Goal: Transaction & Acquisition: Book appointment/travel/reservation

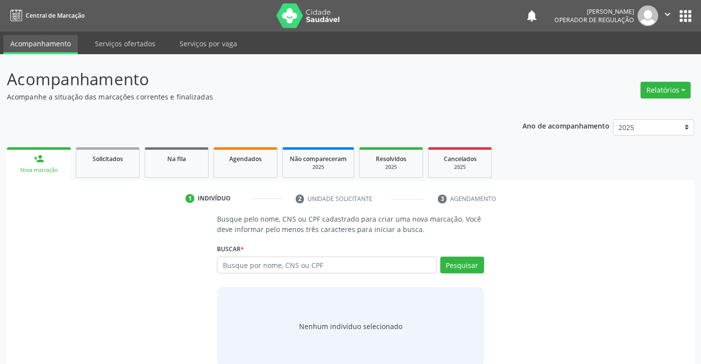
click at [247, 261] on input "text" at bounding box center [327, 264] width 220 height 17
click at [236, 159] on span "Agendados" at bounding box center [245, 159] width 32 height 8
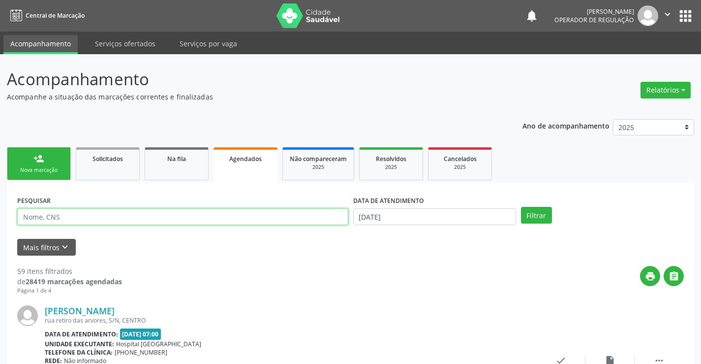
click at [62, 214] on input "text" at bounding box center [182, 216] width 331 height 17
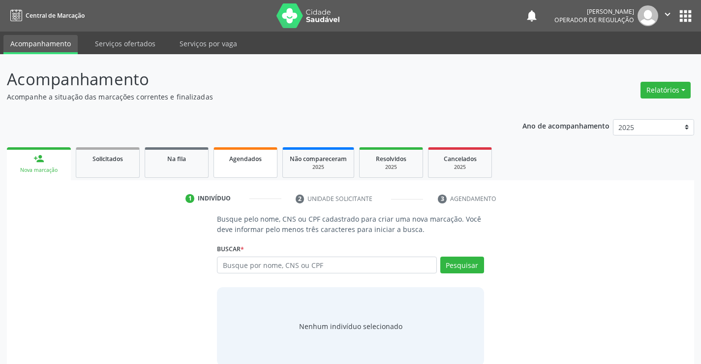
click at [241, 165] on link "Agendados" at bounding box center [246, 162] width 64 height 31
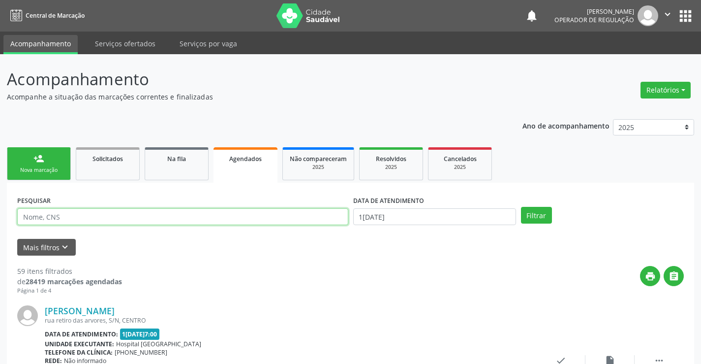
click at [51, 218] on input "text" at bounding box center [182, 216] width 331 height 17
type input "702902533436278"
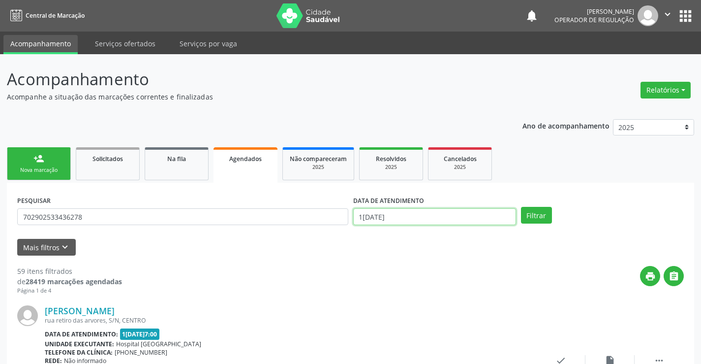
drag, startPoint x: 498, startPoint y: 216, endPoint x: 512, endPoint y: 206, distance: 16.7
click at [504, 211] on input "1[DATE]" at bounding box center [434, 216] width 163 height 17
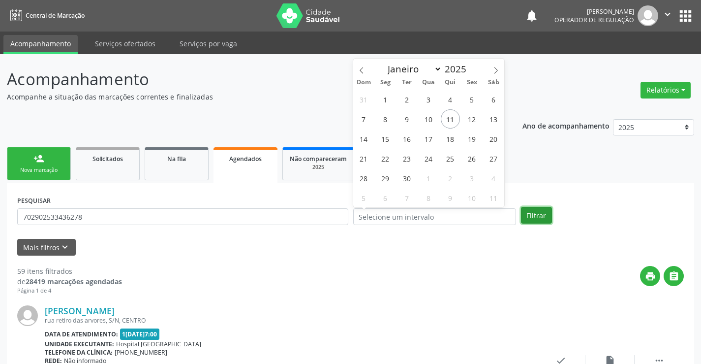
click at [530, 215] on button "Filtrar" at bounding box center [536, 215] width 31 height 17
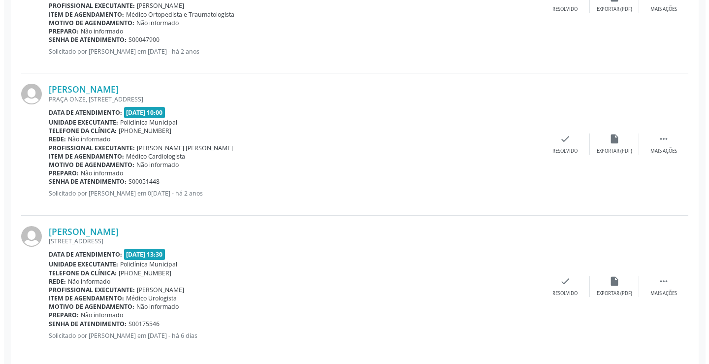
scroll to position [374, 0]
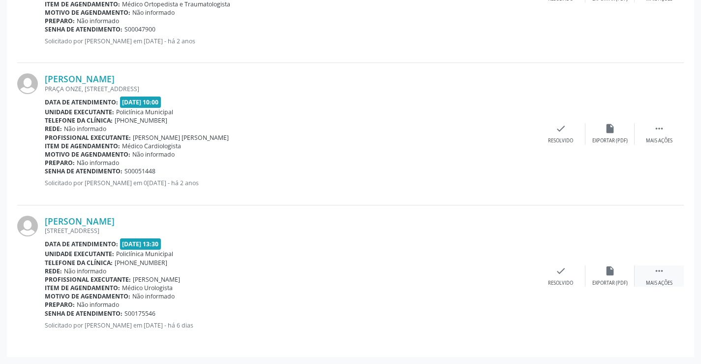
click at [659, 282] on div "Mais ações" at bounding box center [659, 283] width 27 height 7
click at [507, 271] on icon "cancel" at bounding box center [511, 270] width 11 height 11
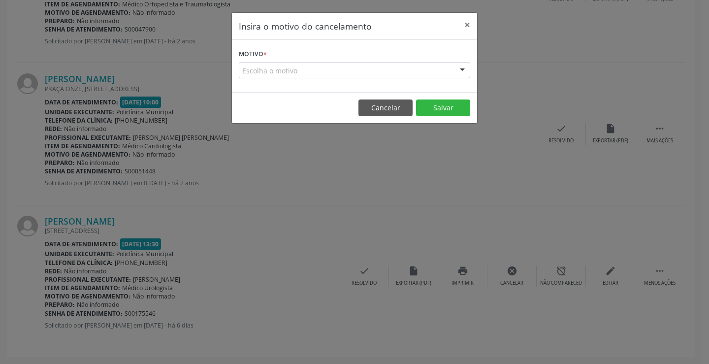
click at [438, 69] on div "Escolha o motivo" at bounding box center [354, 70] width 231 height 17
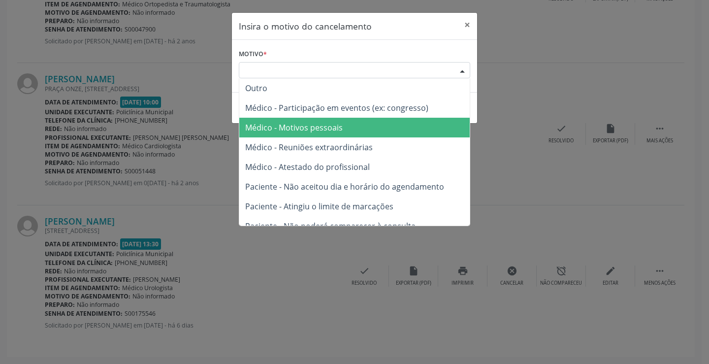
drag, startPoint x: 309, startPoint y: 127, endPoint x: 340, endPoint y: 126, distance: 31.0
click at [309, 127] on span "Médico - Motivos pessoais" at bounding box center [293, 127] width 97 height 11
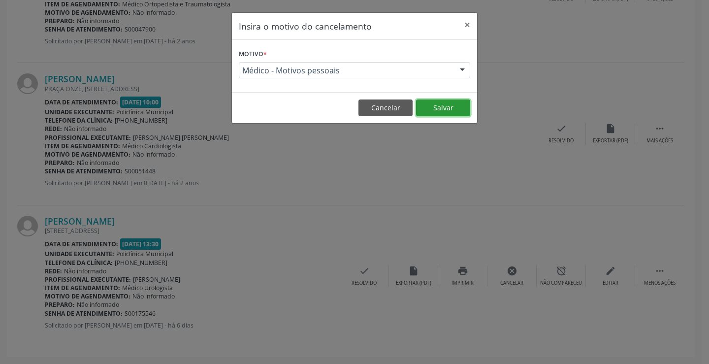
click at [441, 108] on button "Salvar" at bounding box center [443, 107] width 54 height 17
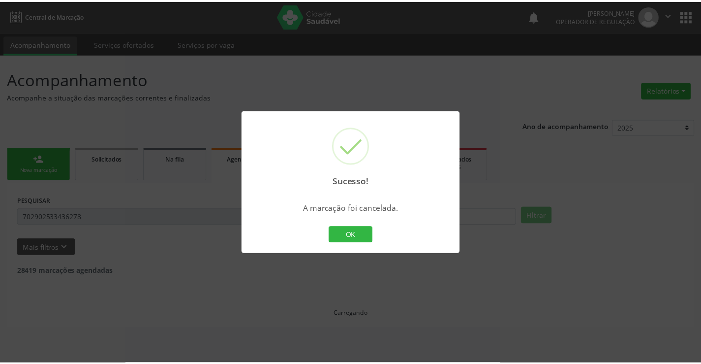
scroll to position [0, 0]
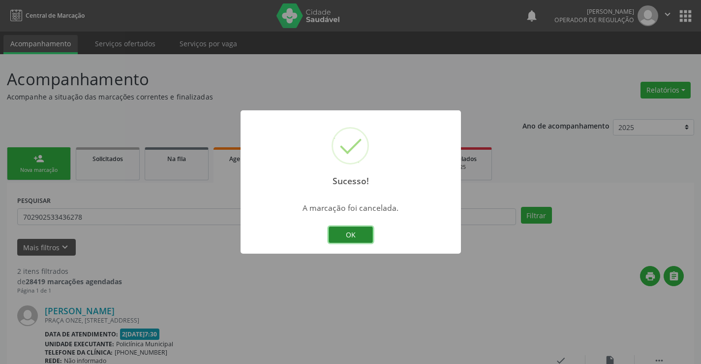
click at [352, 233] on button "OK" at bounding box center [351, 234] width 44 height 17
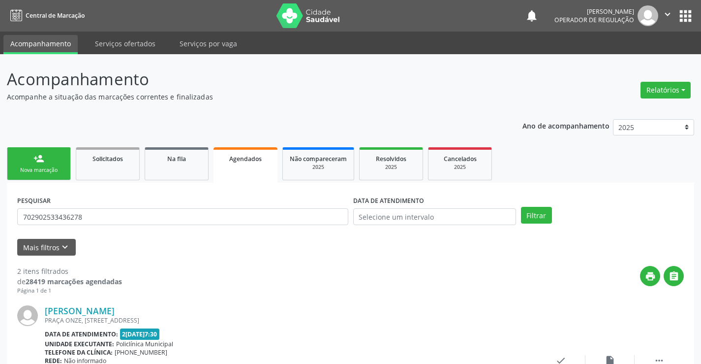
click at [36, 164] on link "person_add Nova marcação" at bounding box center [39, 163] width 64 height 33
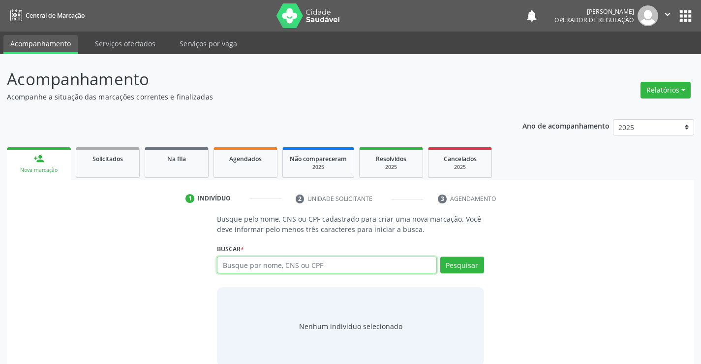
click at [295, 261] on input "text" at bounding box center [327, 264] width 220 height 17
drag, startPoint x: 238, startPoint y: 269, endPoint x: 240, endPoint y: 260, distance: 9.1
click at [239, 269] on input "text" at bounding box center [327, 264] width 220 height 17
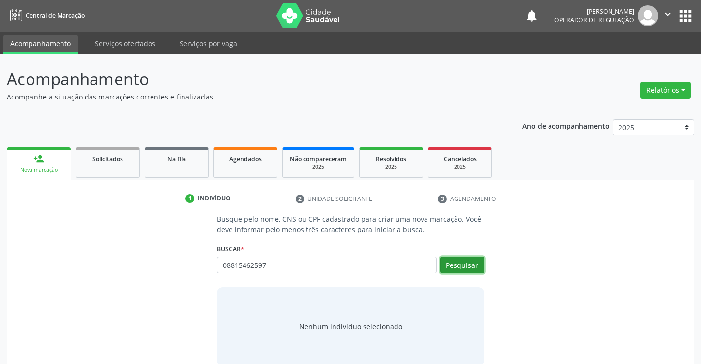
click at [461, 264] on button "Pesquisar" at bounding box center [462, 264] width 44 height 17
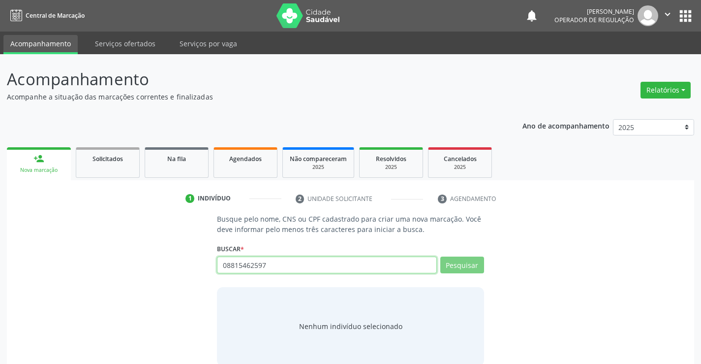
drag, startPoint x: 278, startPoint y: 264, endPoint x: 277, endPoint y: 253, distance: 10.9
click at [277, 256] on div "Buscar * 08815462597 Busque por nome, CNS ou CPF Nenhum resultado encontrado pa…" at bounding box center [350, 260] width 267 height 38
type input "0"
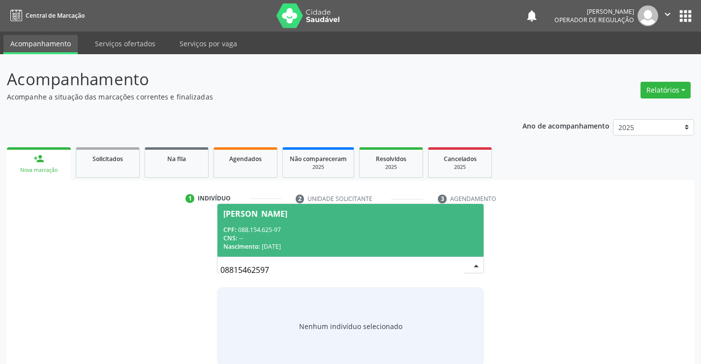
click at [273, 218] on span "[PERSON_NAME] CPF: 088.154.625-97 CNS: -- Nascimento: [DATE]" at bounding box center [351, 230] width 266 height 53
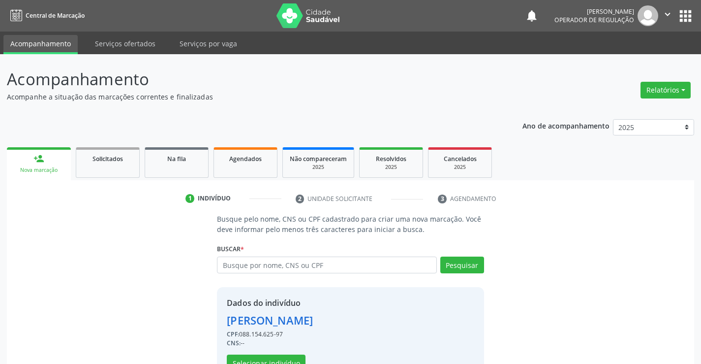
scroll to position [31, 0]
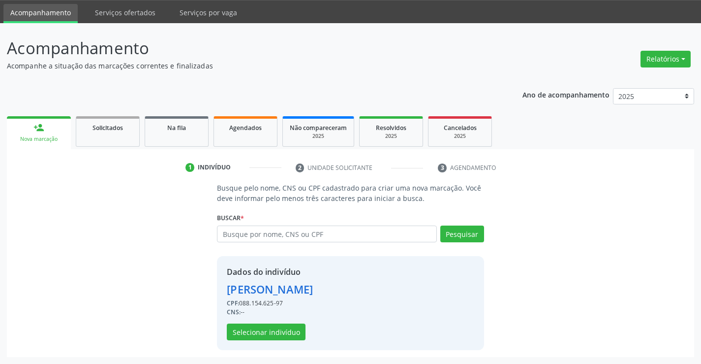
click at [280, 294] on div "[PERSON_NAME]" at bounding box center [270, 289] width 86 height 16
click at [267, 331] on button "Selecionar indivíduo" at bounding box center [266, 331] width 79 height 17
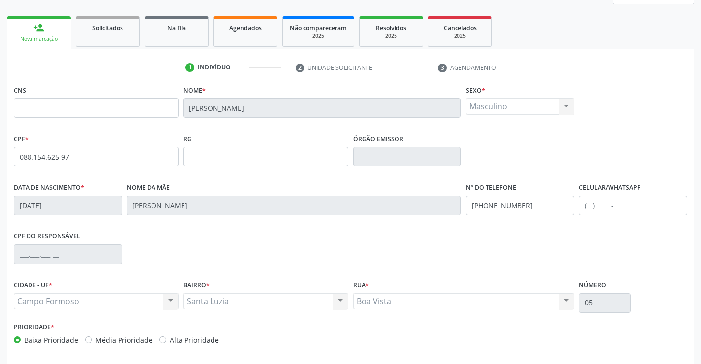
scroll to position [170, 0]
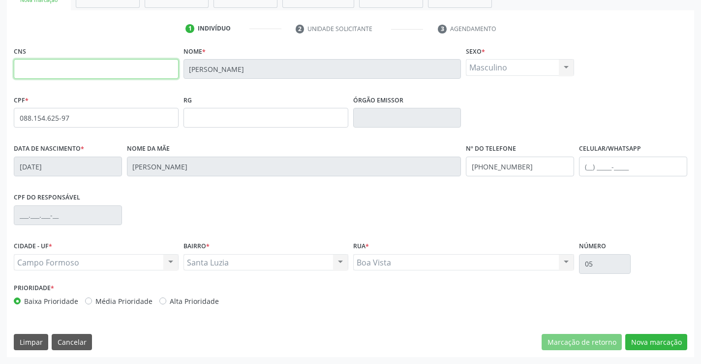
click at [31, 70] on input "text" at bounding box center [96, 69] width 165 height 20
type input "702 3041 6817 0312"
click at [648, 335] on button "Nova marcação" at bounding box center [657, 342] width 62 height 17
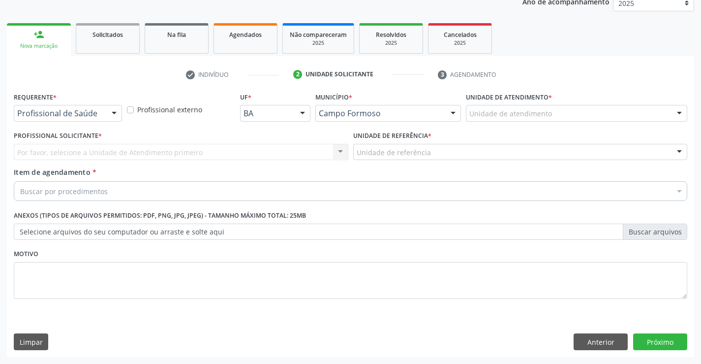
click at [110, 112] on div at bounding box center [114, 113] width 15 height 17
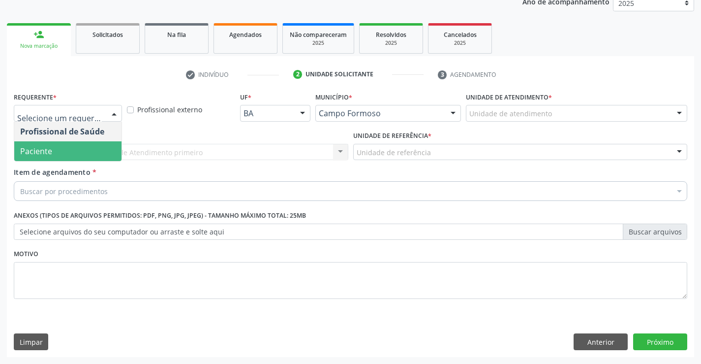
drag, startPoint x: 43, startPoint y: 154, endPoint x: 151, endPoint y: 150, distance: 108.3
click at [46, 154] on span "Paciente" at bounding box center [36, 151] width 32 height 11
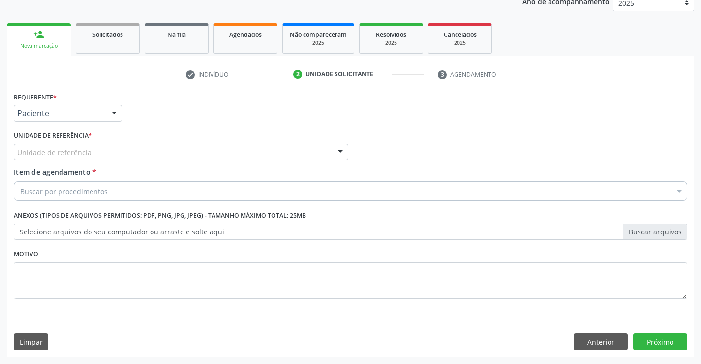
click at [163, 149] on div "Unidade de referência" at bounding box center [181, 152] width 335 height 17
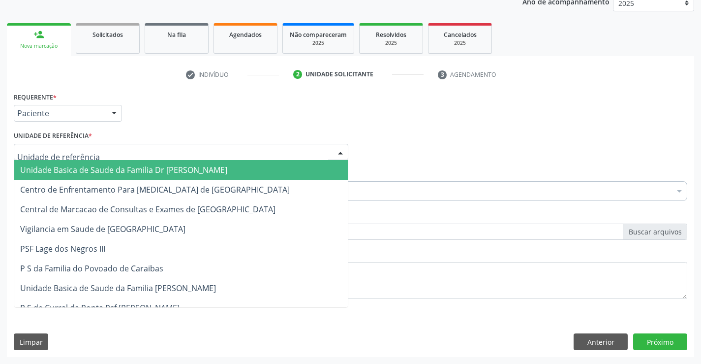
drag, startPoint x: 103, startPoint y: 169, endPoint x: 124, endPoint y: 171, distance: 20.3
click at [105, 169] on span "Unidade Basica de Saude da Familia Dr [PERSON_NAME]" at bounding box center [123, 169] width 207 height 11
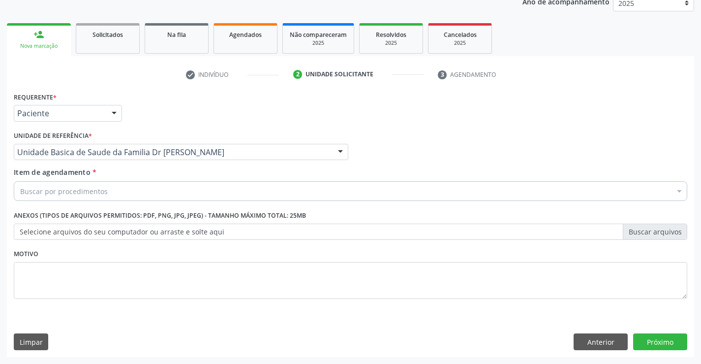
drag, startPoint x: 105, startPoint y: 186, endPoint x: 235, endPoint y: 193, distance: 130.1
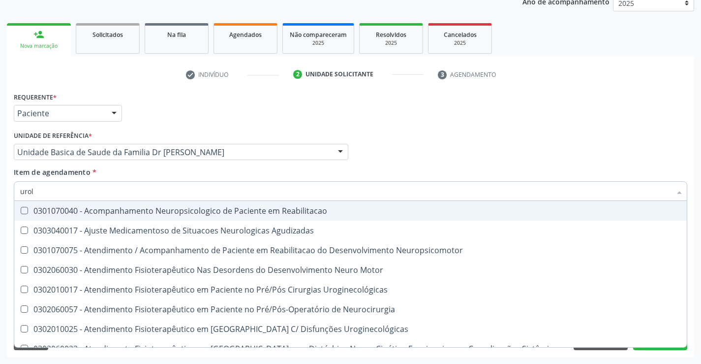
type input "urolo"
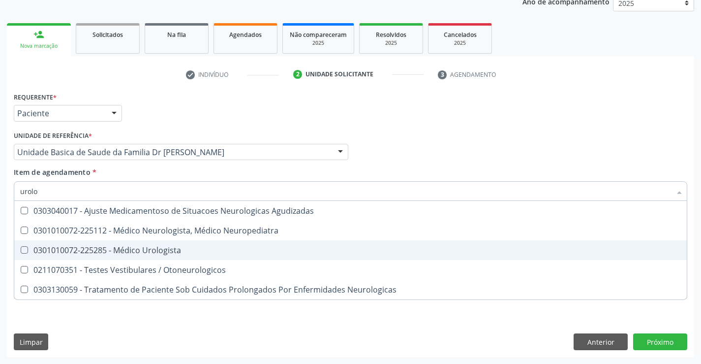
click at [126, 251] on div "0301010072-225285 - Médico Urologista" at bounding box center [350, 250] width 661 height 8
checkbox Urologista "true"
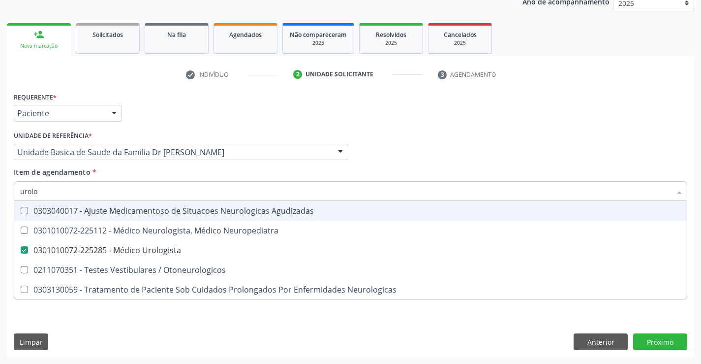
click at [289, 171] on div "Item de agendamento * [PERSON_NAME] seleção 0303040017 - Ajuste Medicamentoso d…" at bounding box center [351, 182] width 674 height 31
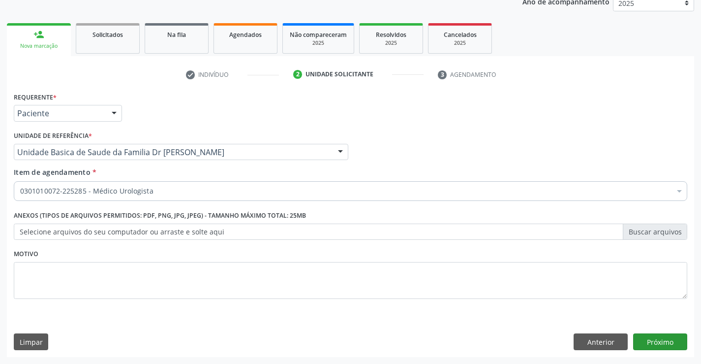
drag, startPoint x: 642, startPoint y: 331, endPoint x: 646, endPoint y: 337, distance: 7.1
click at [643, 333] on div "Requerente * Paciente Profissional de Saúde Paciente Nenhum resultado encontrad…" at bounding box center [351, 223] width 688 height 267
click at [647, 337] on button "Próximo" at bounding box center [660, 341] width 54 height 17
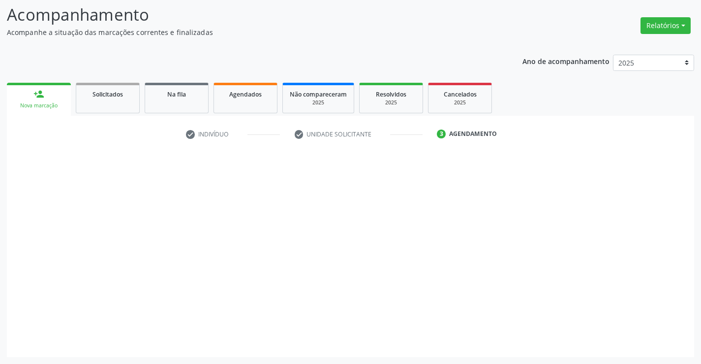
scroll to position [64, 0]
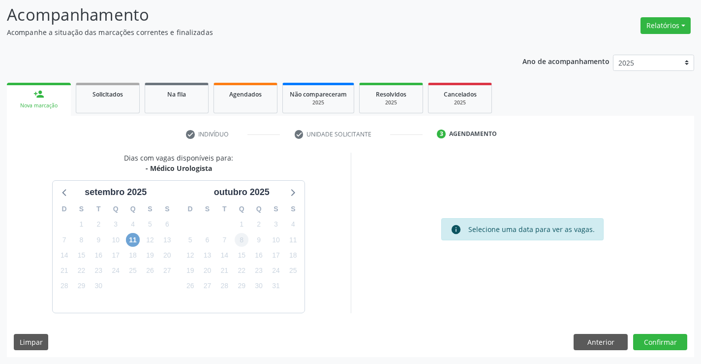
drag, startPoint x: 136, startPoint y: 237, endPoint x: 239, endPoint y: 236, distance: 102.4
click at [136, 238] on span "11" at bounding box center [133, 240] width 14 height 14
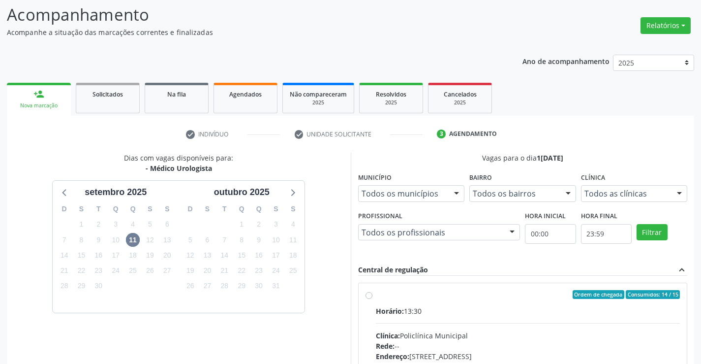
click at [393, 304] on label "Ordem de chegada Consumidos: 14 / 15 Horário: 13:30 Clínica: Policlínica Munici…" at bounding box center [528, 365] width 305 height 151
click at [373, 299] on input "Ordem de chegada Consumidos: 14 / 15 Horário: 13:30 Clínica: Policlínica Munici…" at bounding box center [369, 294] width 7 height 9
radio input "true"
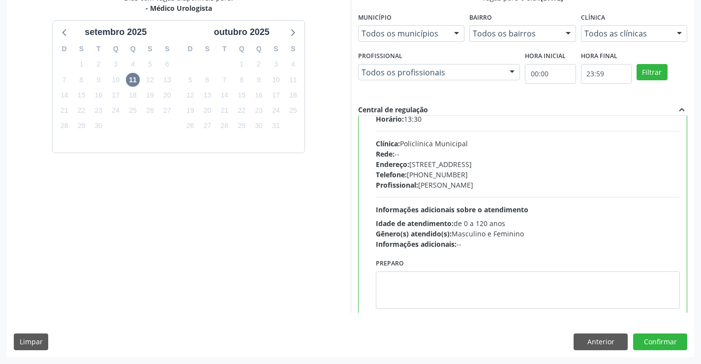
scroll to position [49, 0]
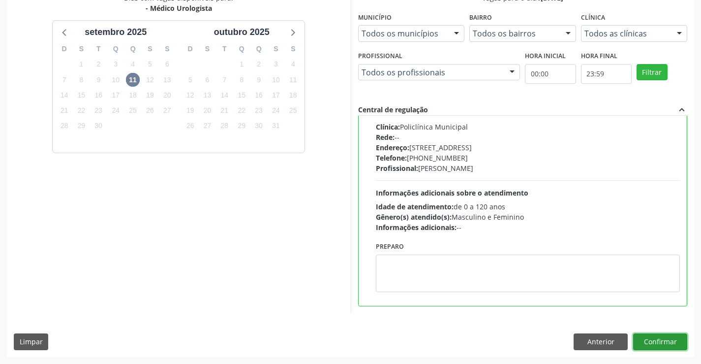
click at [667, 340] on button "Confirmar" at bounding box center [660, 341] width 54 height 17
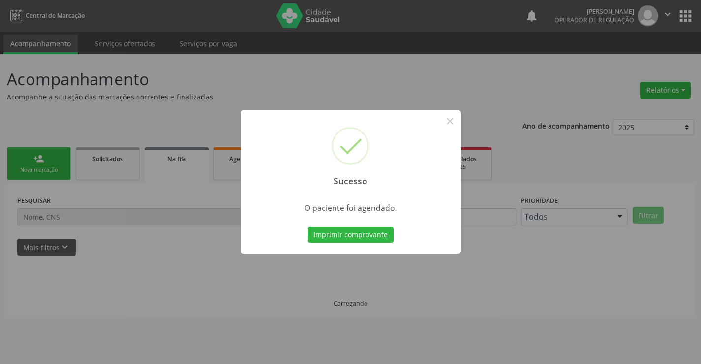
scroll to position [0, 0]
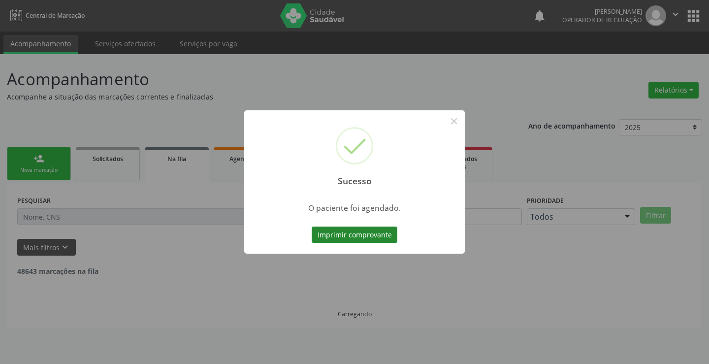
click at [347, 240] on button "Imprimir comprovante" at bounding box center [355, 234] width 86 height 17
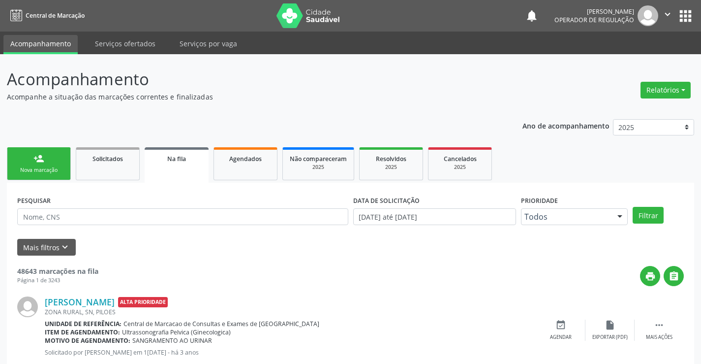
click at [49, 164] on link "person_add Nova marcação" at bounding box center [39, 163] width 64 height 33
click at [49, 161] on link "person_add Nova marcação" at bounding box center [39, 163] width 64 height 33
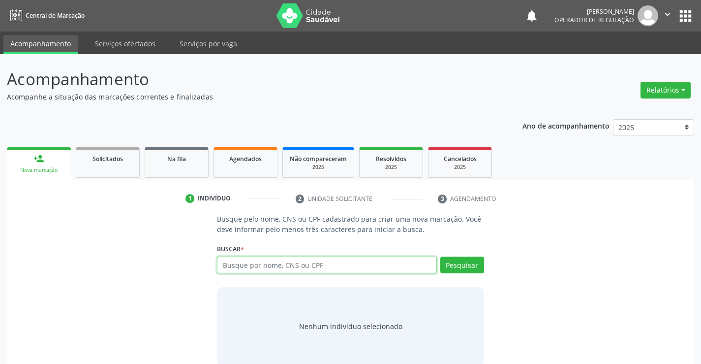
click at [307, 265] on input "text" at bounding box center [327, 264] width 220 height 17
drag, startPoint x: 250, startPoint y: 264, endPoint x: 297, endPoint y: 255, distance: 47.5
click at [266, 261] on input "text" at bounding box center [327, 264] width 220 height 17
type input "a"
drag, startPoint x: 250, startPoint y: 262, endPoint x: 245, endPoint y: 256, distance: 7.7
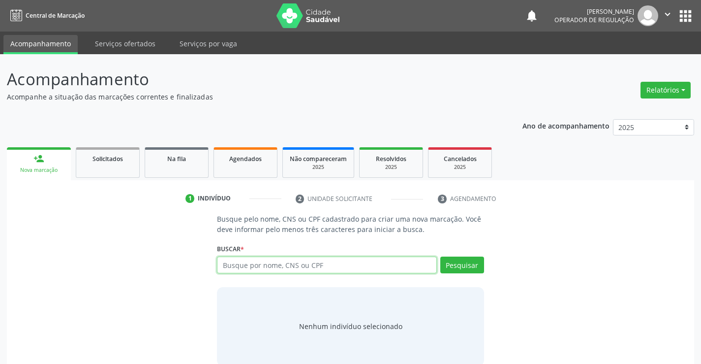
click at [250, 260] on input "text" at bounding box center [327, 264] width 220 height 17
click at [263, 264] on input "[PERSON_NAME]" at bounding box center [327, 264] width 220 height 17
type input "[PERSON_NAME]"
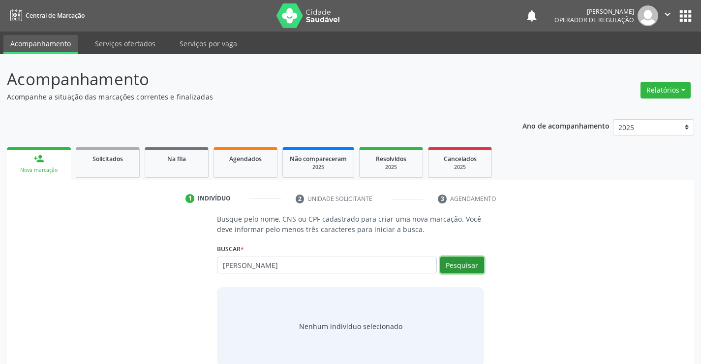
click at [456, 262] on button "Pesquisar" at bounding box center [462, 264] width 44 height 17
drag, startPoint x: 319, startPoint y: 262, endPoint x: 331, endPoint y: 256, distance: 12.8
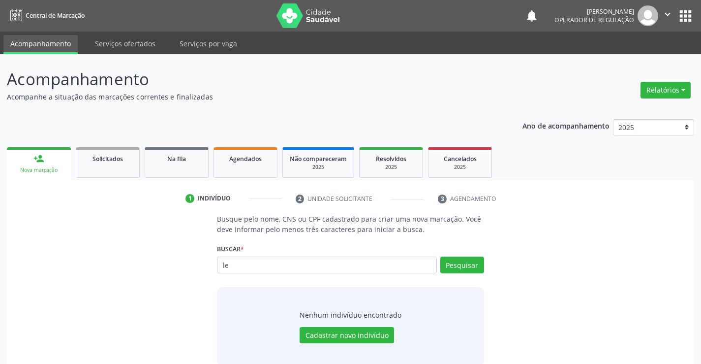
type input "l"
click at [247, 263] on input "text" at bounding box center [327, 264] width 220 height 17
click at [193, 168] on link "Na fila" at bounding box center [177, 162] width 64 height 31
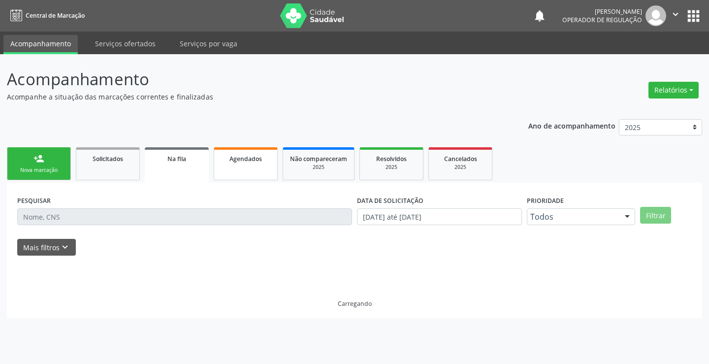
click at [261, 172] on link "Agendados" at bounding box center [246, 163] width 64 height 33
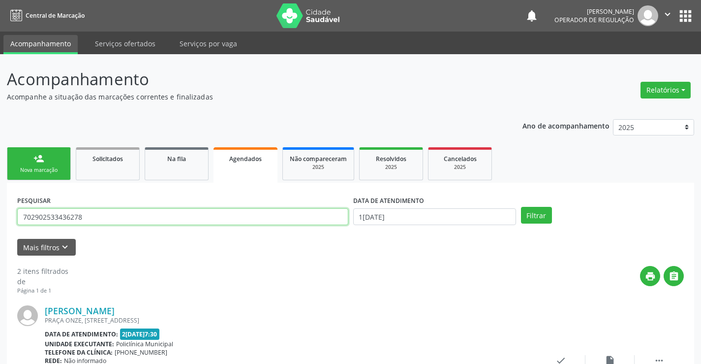
click at [100, 218] on input "702902533436278" at bounding box center [182, 216] width 331 height 17
type input "7"
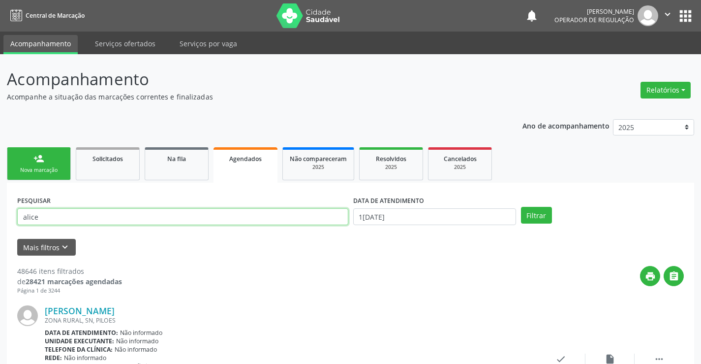
type input "[PERSON_NAME]"
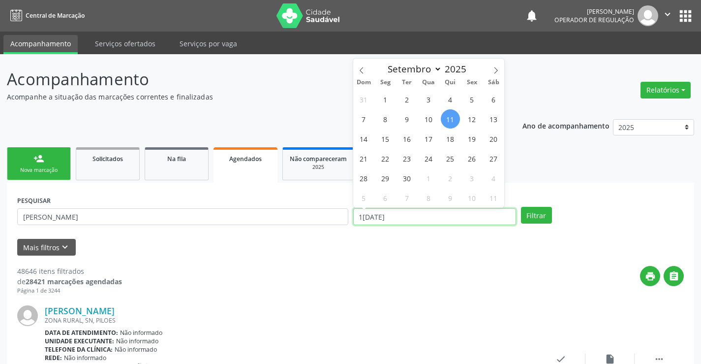
click at [440, 217] on input "1[DATE]" at bounding box center [434, 216] width 163 height 17
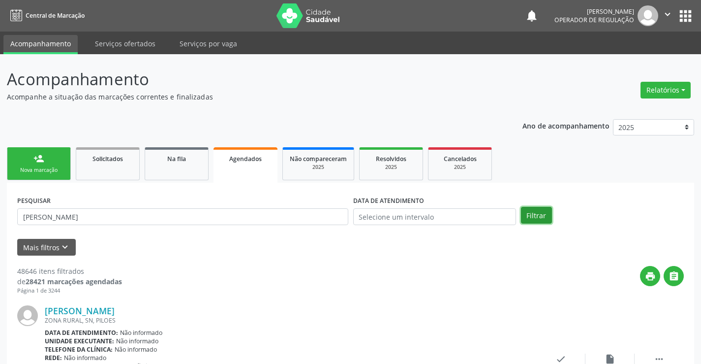
click at [533, 211] on button "Filtrar" at bounding box center [536, 215] width 31 height 17
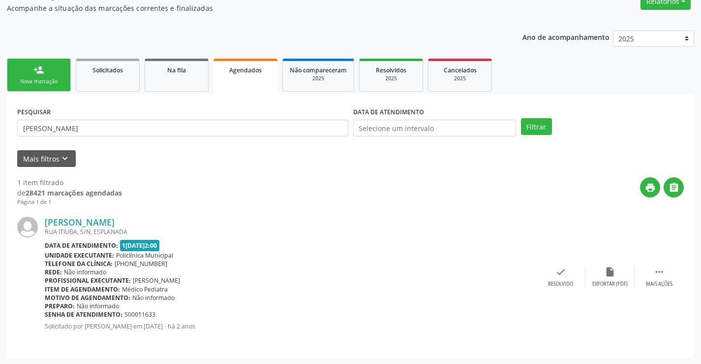
scroll to position [90, 0]
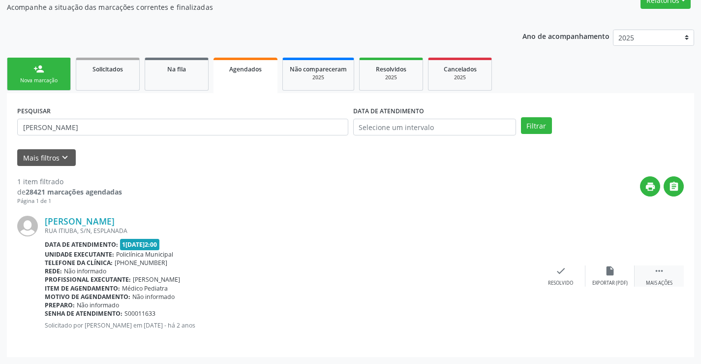
click at [667, 281] on div "Mais ações" at bounding box center [659, 283] width 27 height 7
click at [460, 272] on icon "print" at bounding box center [462, 270] width 11 height 11
click at [32, 74] on link "person_add Nova marcação" at bounding box center [39, 74] width 64 height 33
drag, startPoint x: 32, startPoint y: 74, endPoint x: 52, endPoint y: 0, distance: 76.4
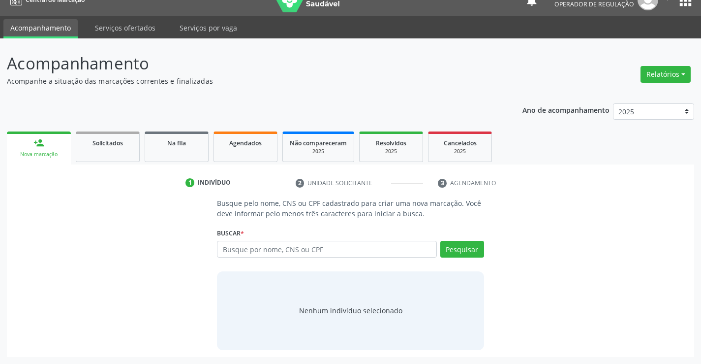
scroll to position [16, 0]
click at [257, 249] on input "text" at bounding box center [327, 249] width 220 height 17
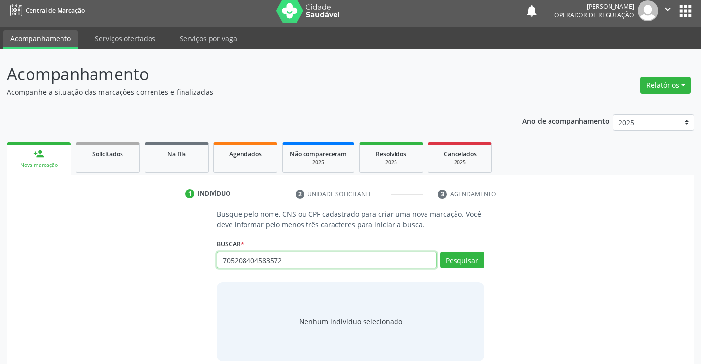
scroll to position [0, 0]
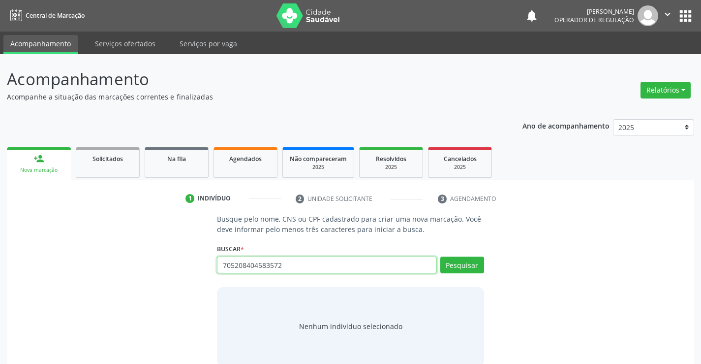
click at [670, 11] on icon "" at bounding box center [667, 14] width 11 height 11
type input "705208404583572"
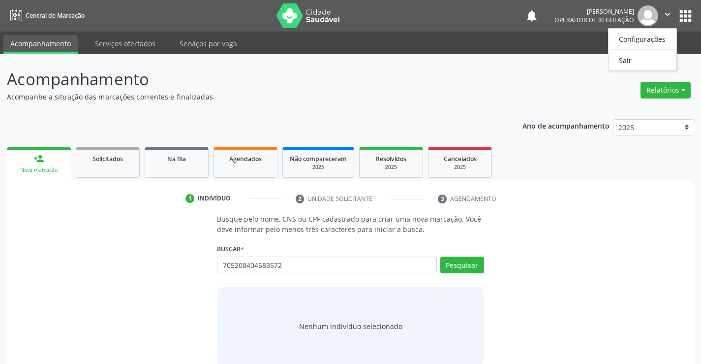
click at [536, 64] on div "Acompanhamento Acompanhe a situação das marcações correntes e finalizadas Relat…" at bounding box center [350, 216] width 701 height 325
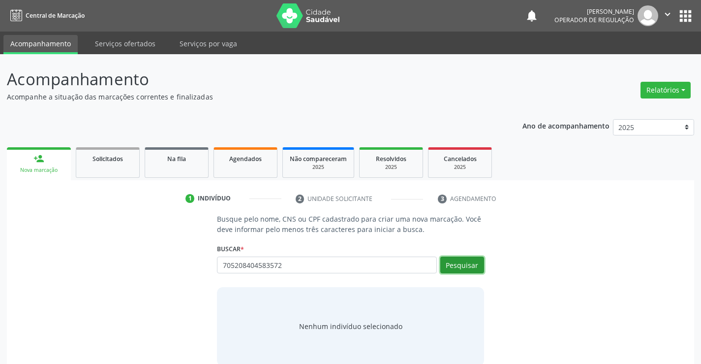
drag, startPoint x: 469, startPoint y: 269, endPoint x: 466, endPoint y: 263, distance: 6.8
click at [469, 268] on button "Pesquisar" at bounding box center [462, 264] width 44 height 17
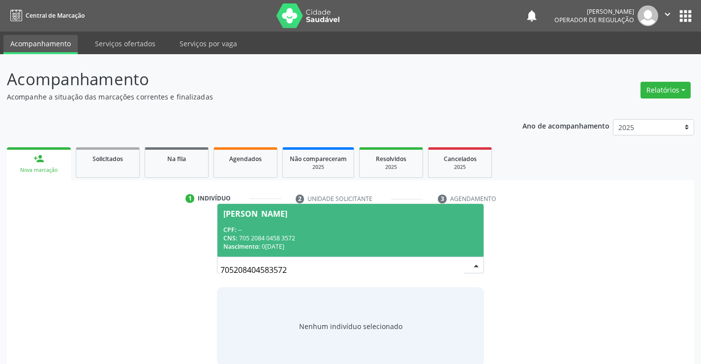
click at [265, 219] on span "[PERSON_NAME] CPF: -- CNS: 705 2084 0458 3572 Nascimento: [DATE]" at bounding box center [351, 230] width 266 height 53
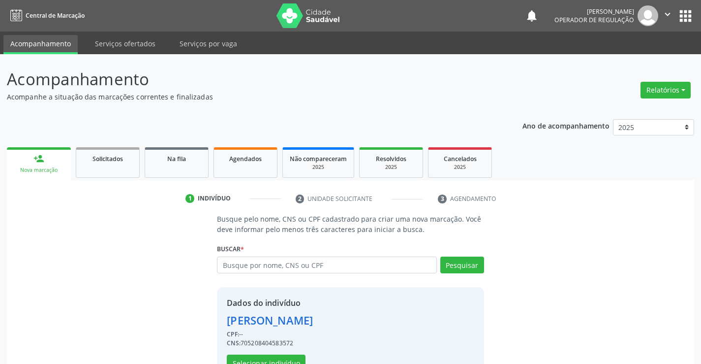
scroll to position [31, 0]
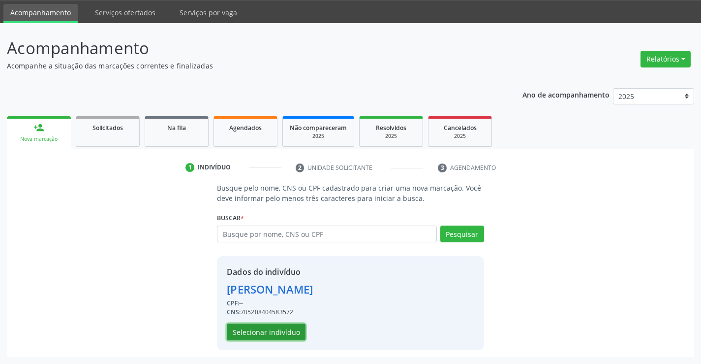
click at [260, 331] on button "Selecionar indivíduo" at bounding box center [266, 331] width 79 height 17
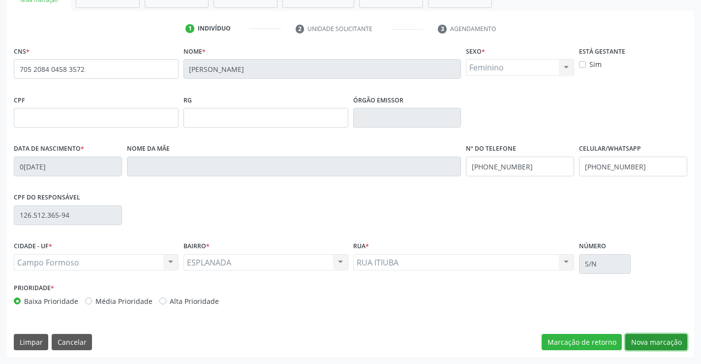
click at [647, 336] on button "Nova marcação" at bounding box center [657, 342] width 62 height 17
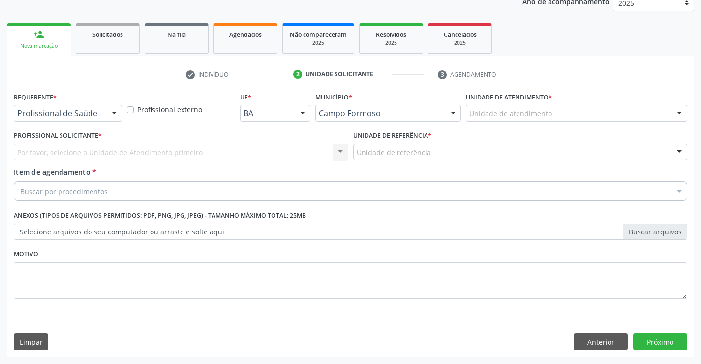
scroll to position [124, 0]
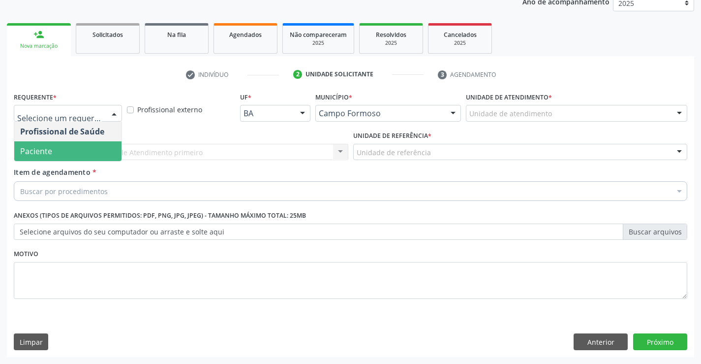
drag, startPoint x: 53, startPoint y: 152, endPoint x: 147, endPoint y: 153, distance: 94.0
click at [62, 153] on span "Paciente" at bounding box center [67, 151] width 107 height 20
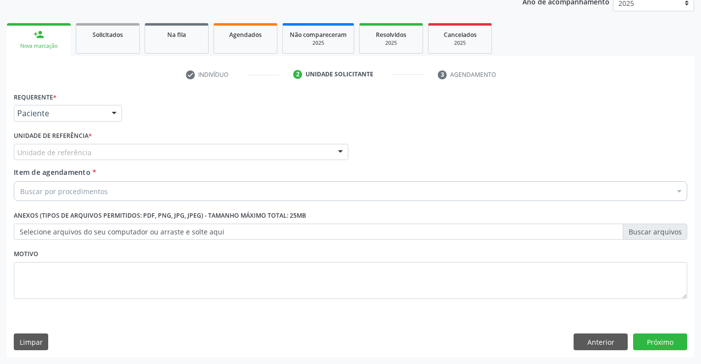
click at [157, 153] on div "Unidade de referência" at bounding box center [181, 152] width 335 height 17
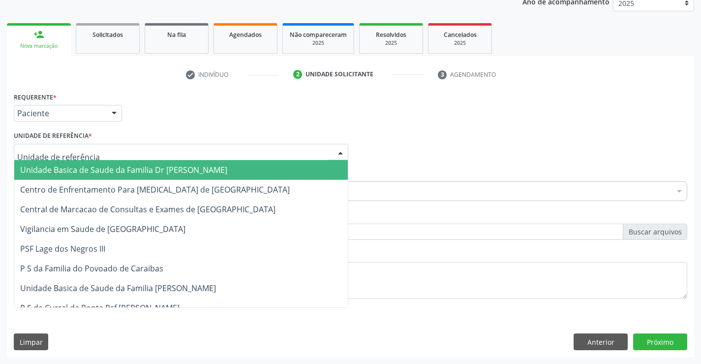
drag, startPoint x: 123, startPoint y: 171, endPoint x: 122, endPoint y: 183, distance: 11.9
click at [123, 171] on span "Unidade Basica de Saude da Familia Dr [PERSON_NAME]" at bounding box center [123, 169] width 207 height 11
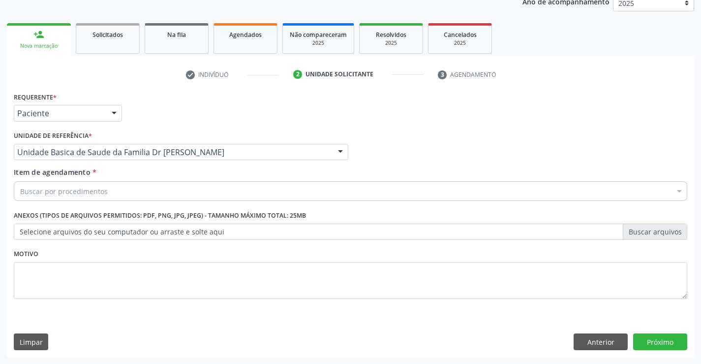
click at [106, 186] on div "Buscar por procedimentos" at bounding box center [351, 191] width 674 height 20
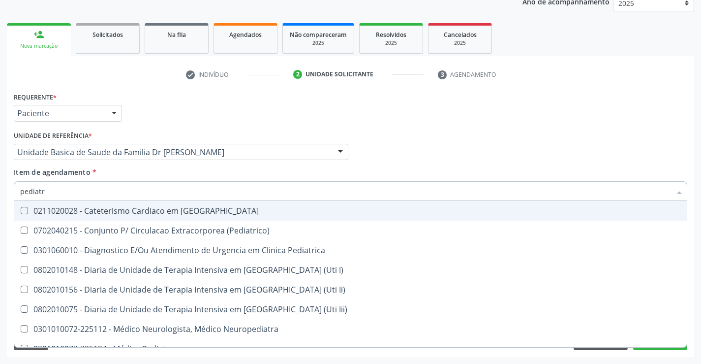
type input "pediatra"
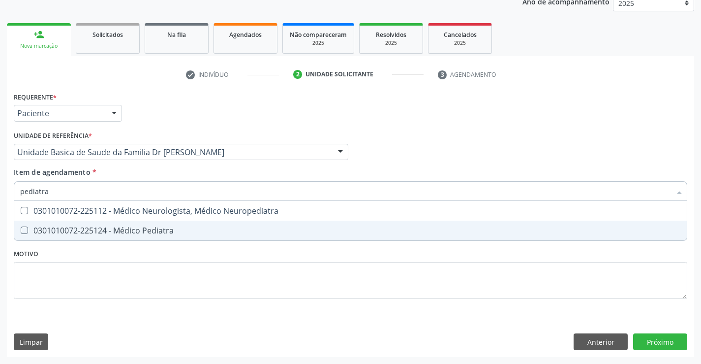
click at [136, 227] on div "0301010072-225124 - Médico Pediatra" at bounding box center [350, 230] width 661 height 8
checkbox Pediatra "true"
click at [662, 336] on div "Requerente * Paciente Profissional de Saúde Paciente Nenhum resultado encontrad…" at bounding box center [351, 223] width 688 height 267
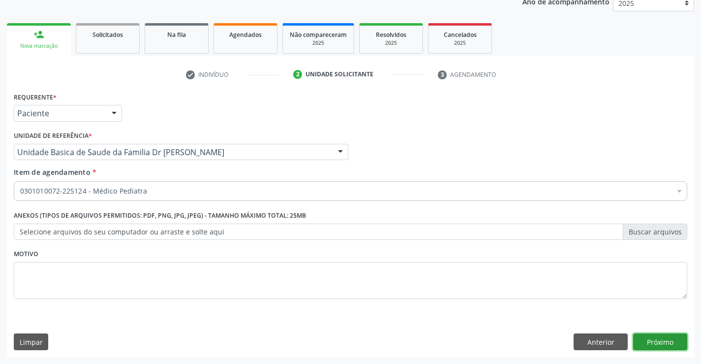
click at [658, 334] on button "Próximo" at bounding box center [660, 341] width 54 height 17
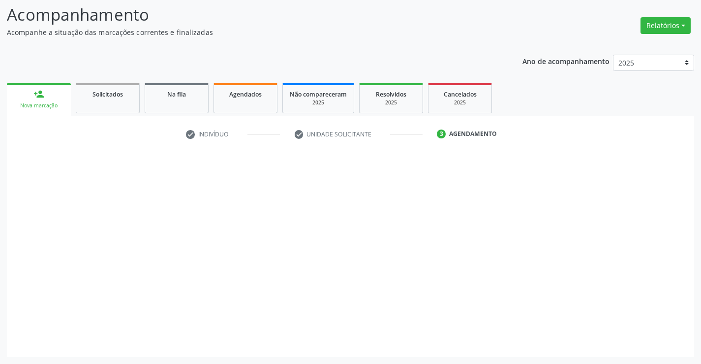
scroll to position [64, 0]
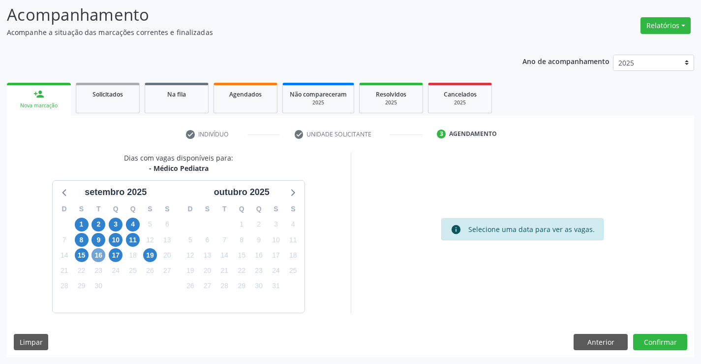
click at [97, 259] on span "16" at bounding box center [99, 255] width 14 height 14
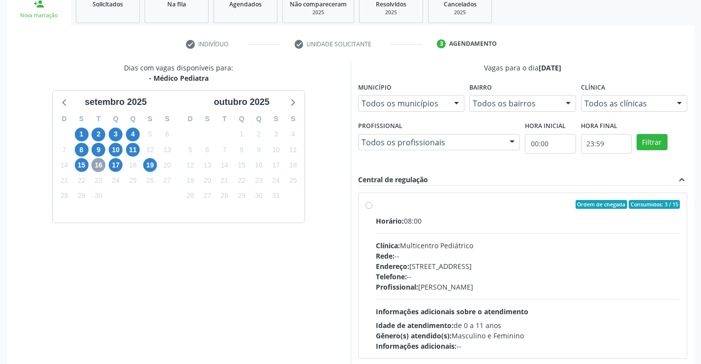
scroll to position [207, 0]
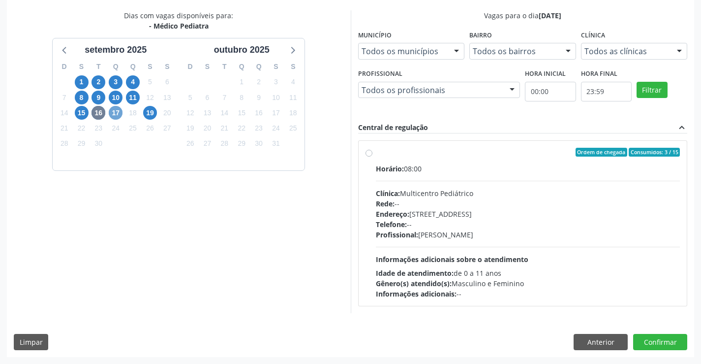
click at [117, 112] on span "17" at bounding box center [116, 113] width 14 height 14
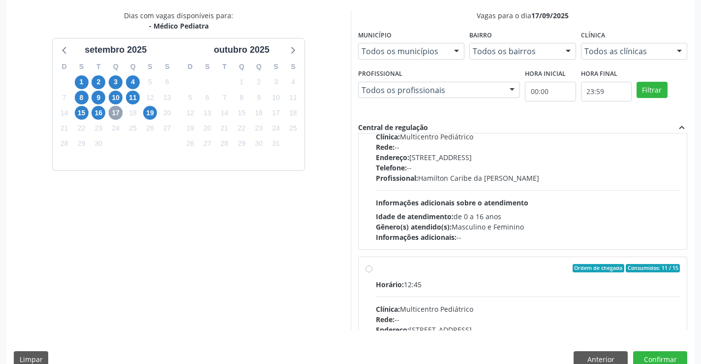
scroll to position [155, 0]
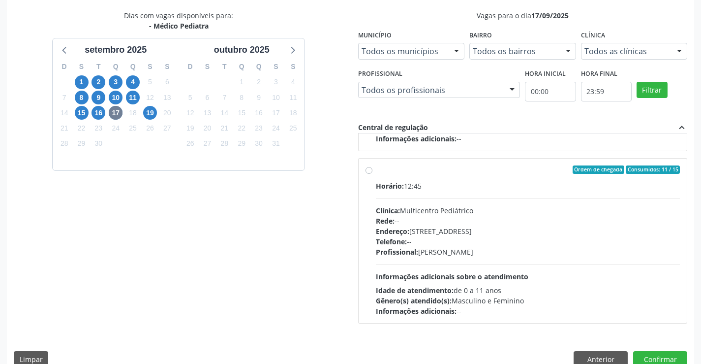
click at [376, 173] on label "Ordem de chegada Consumidos: 11 / 15 Horário: 12:45 Clínica: Multicentro Pediát…" at bounding box center [528, 240] width 305 height 151
click at [369, 173] on input "Ordem de chegada Consumidos: 11 / 15 Horário: 12:45 Clínica: Multicentro Pediát…" at bounding box center [369, 169] width 7 height 9
radio input "true"
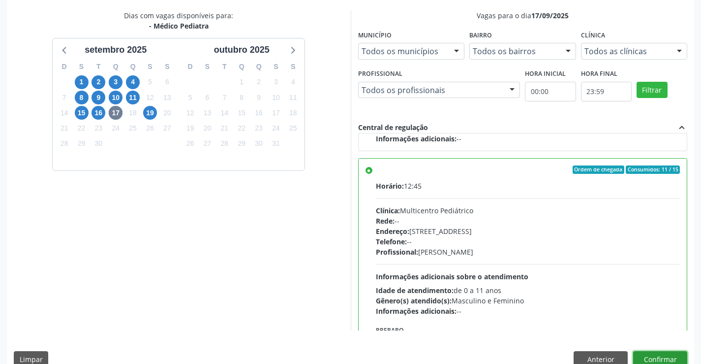
click at [649, 356] on button "Confirmar" at bounding box center [660, 359] width 54 height 17
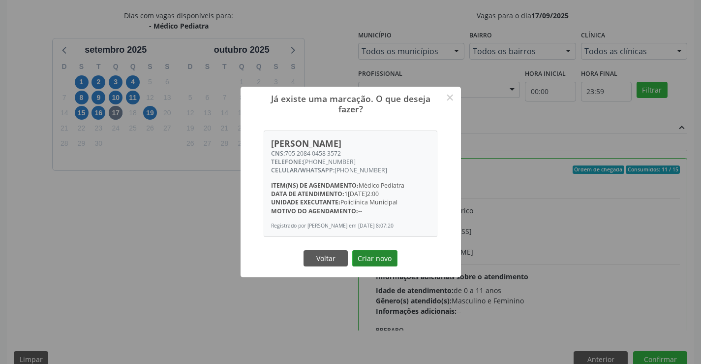
click at [379, 259] on button "Criar novo" at bounding box center [374, 258] width 45 height 17
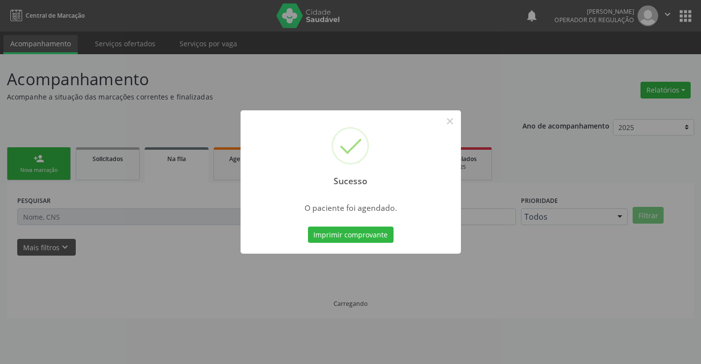
scroll to position [0, 0]
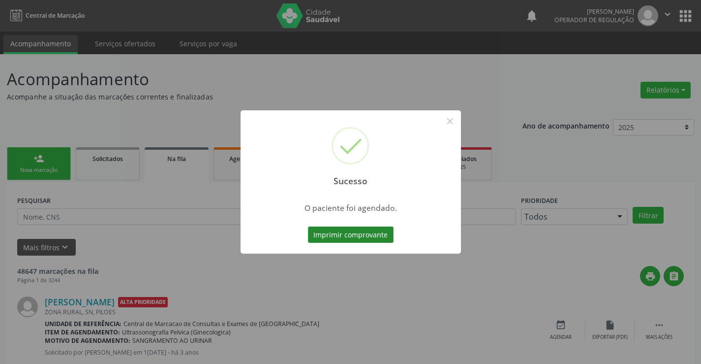
click at [348, 230] on button "Imprimir comprovante" at bounding box center [351, 234] width 86 height 17
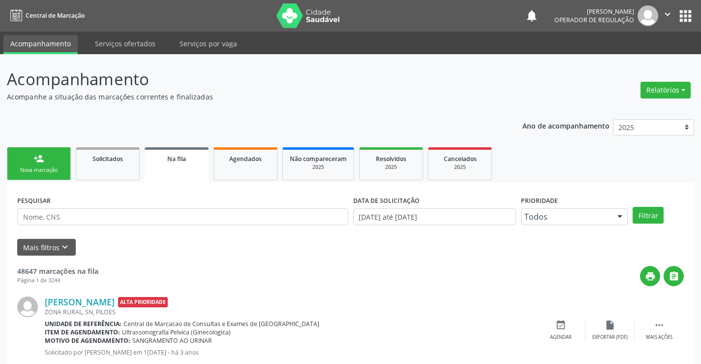
click at [47, 166] on link "person_add Nova marcação" at bounding box center [39, 163] width 64 height 33
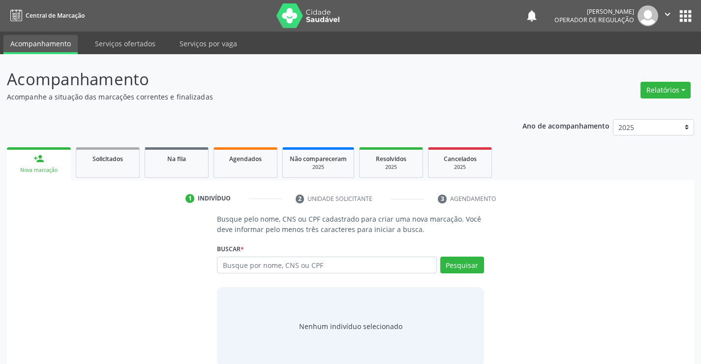
click at [47, 166] on link "person_add Nova marcação" at bounding box center [39, 163] width 64 height 33
click at [58, 163] on link "person_add Nova marcação" at bounding box center [39, 163] width 64 height 33
drag, startPoint x: 254, startPoint y: 262, endPoint x: 374, endPoint y: 260, distance: 119.6
click at [254, 262] on input "text" at bounding box center [327, 264] width 220 height 17
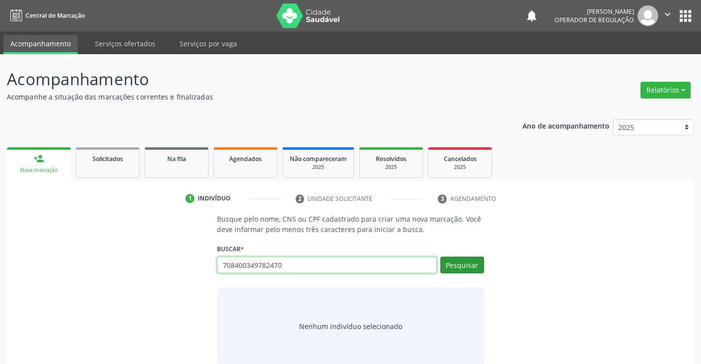
type input "708400349782470"
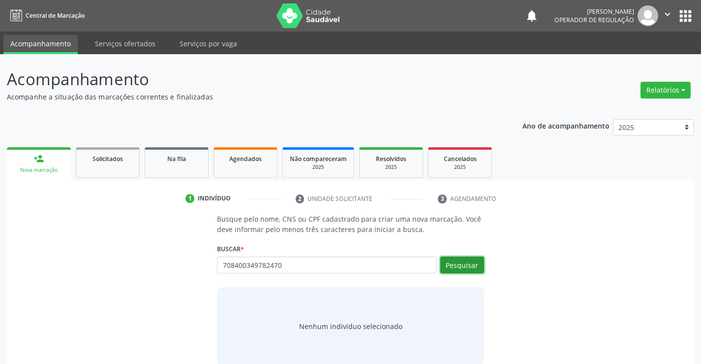
click at [470, 261] on button "Pesquisar" at bounding box center [462, 264] width 44 height 17
type input "708400349782470"
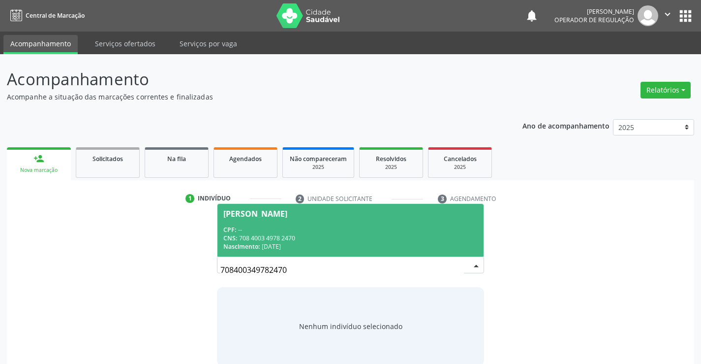
click at [251, 223] on span "[PERSON_NAME] CPF: -- CNS: 708 4003 4978 2470 Nascimento: [DATE]" at bounding box center [351, 230] width 266 height 53
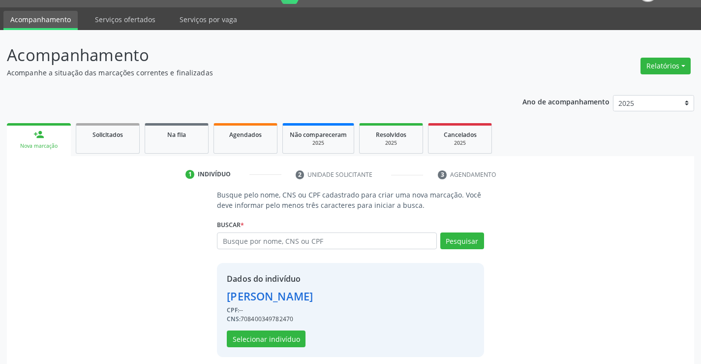
scroll to position [31, 0]
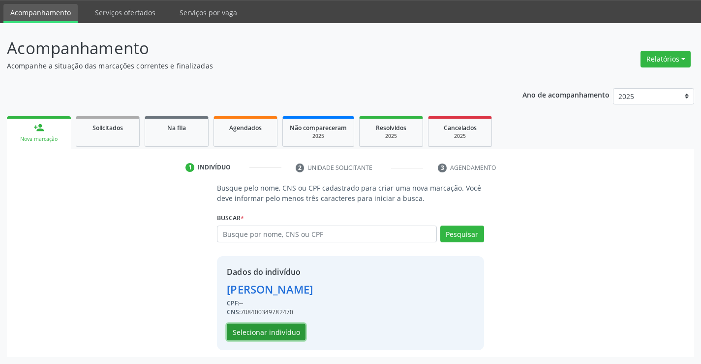
click at [260, 330] on button "Selecionar indivíduo" at bounding box center [266, 331] width 79 height 17
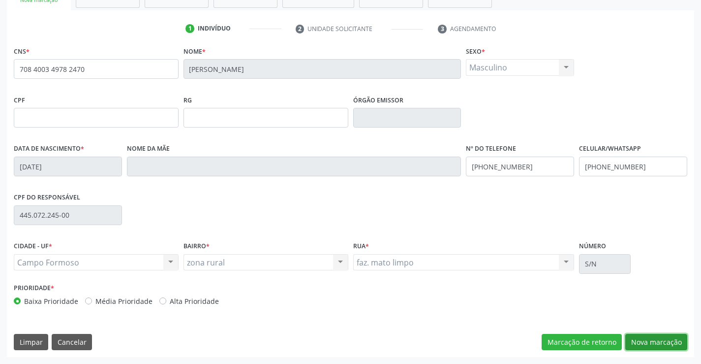
click at [658, 345] on button "Nova marcação" at bounding box center [657, 342] width 62 height 17
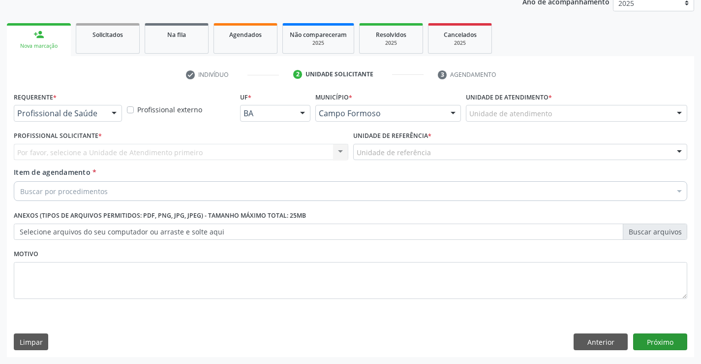
scroll to position [124, 0]
click at [607, 340] on button "Anterior" at bounding box center [601, 341] width 54 height 17
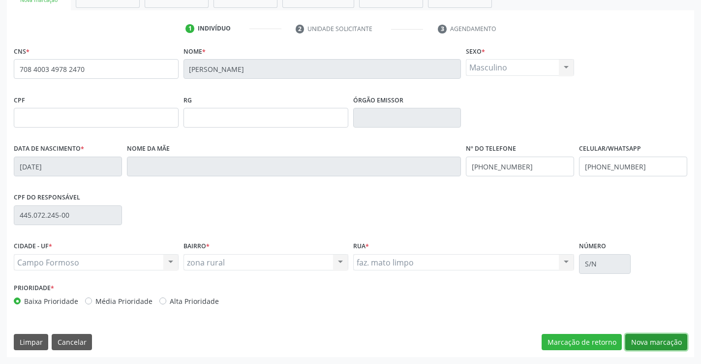
click at [650, 344] on button "Nova marcação" at bounding box center [657, 342] width 62 height 17
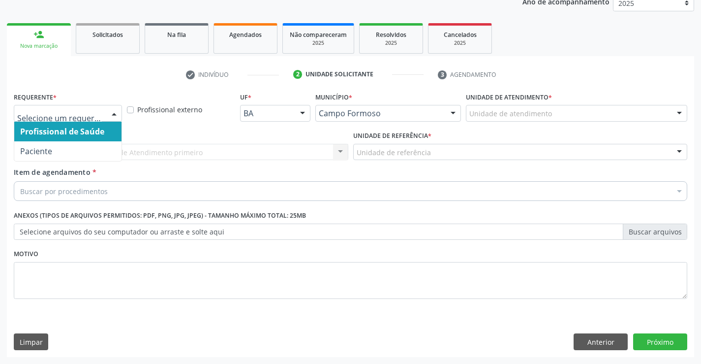
click at [103, 113] on div "Profissional de Saúde Paciente Nenhum resultado encontrado para: " " Não há nen…" at bounding box center [68, 113] width 108 height 17
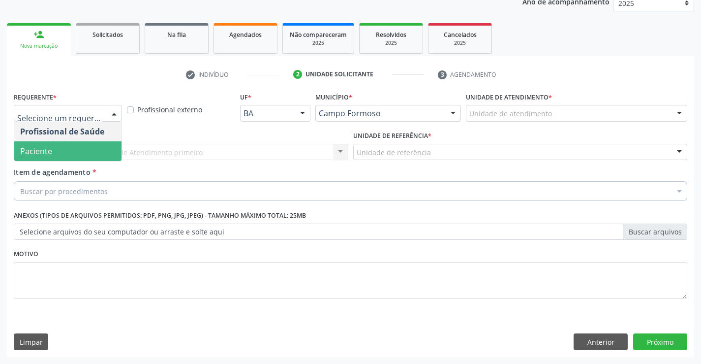
click at [48, 152] on span "Paciente" at bounding box center [36, 151] width 32 height 11
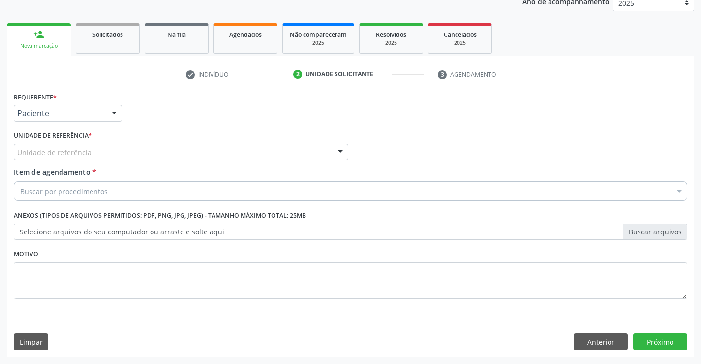
click at [174, 153] on div "Unidade de referência" at bounding box center [181, 152] width 335 height 17
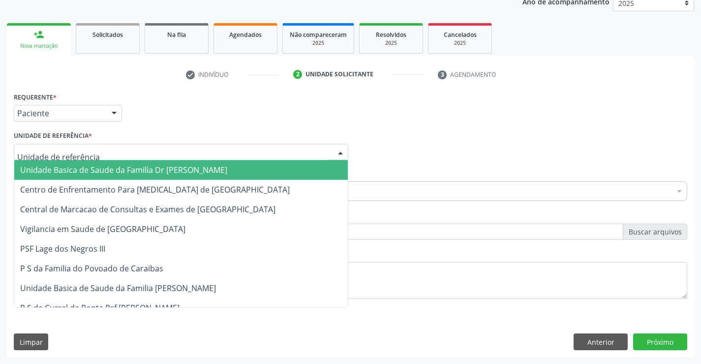
drag, startPoint x: 121, startPoint y: 169, endPoint x: 194, endPoint y: 182, distance: 74.5
click at [121, 169] on span "Unidade Basica de Saude da Familia Dr [PERSON_NAME]" at bounding box center [123, 169] width 207 height 11
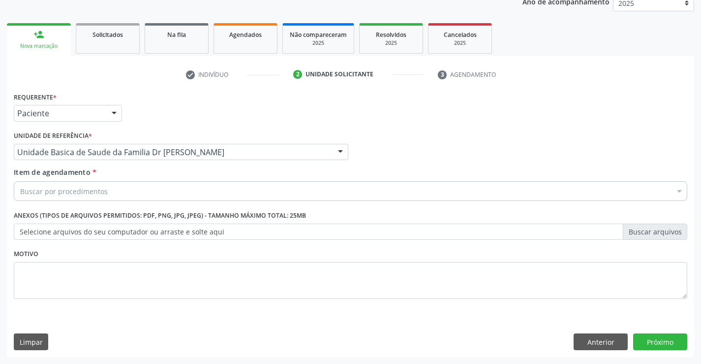
drag, startPoint x: 147, startPoint y: 189, endPoint x: 161, endPoint y: 187, distance: 14.0
click at [149, 189] on div "Buscar por procedimentos" at bounding box center [351, 191] width 674 height 20
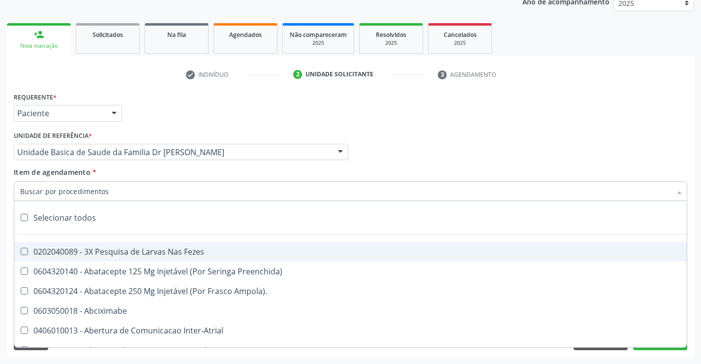
type input "o"
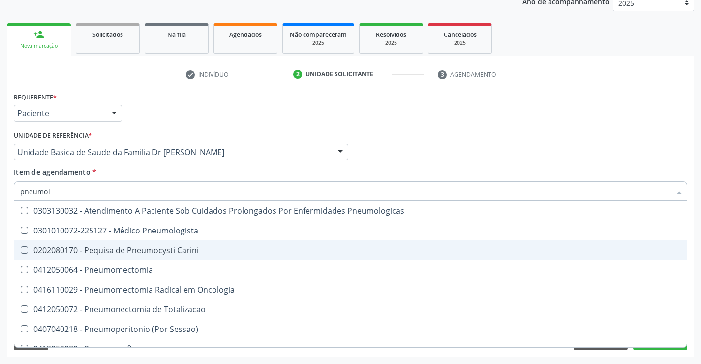
type input "pneumolo"
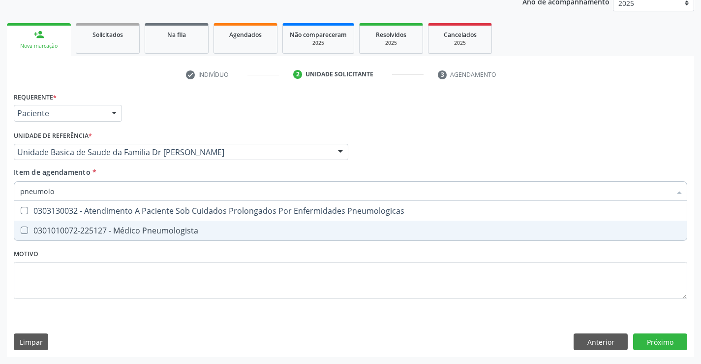
drag, startPoint x: 126, startPoint y: 232, endPoint x: 141, endPoint y: 268, distance: 39.3
click at [128, 234] on div "0301010072-225127 - Médico Pneumologista" at bounding box center [350, 230] width 661 height 8
checkbox Pneumologista "true"
click at [142, 275] on div "Requerente * Paciente Profissional de Saúde Paciente Nenhum resultado encontrad…" at bounding box center [351, 201] width 674 height 223
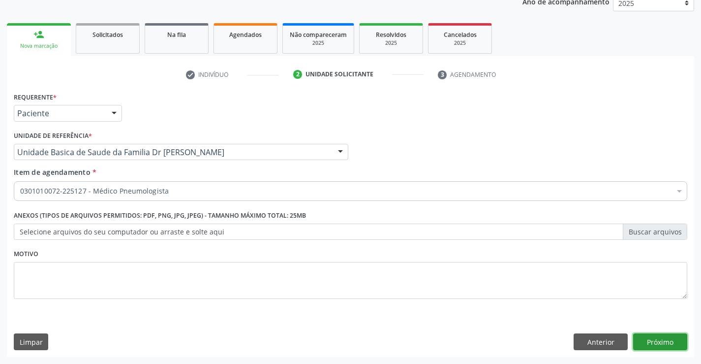
click at [658, 338] on button "Próximo" at bounding box center [660, 341] width 54 height 17
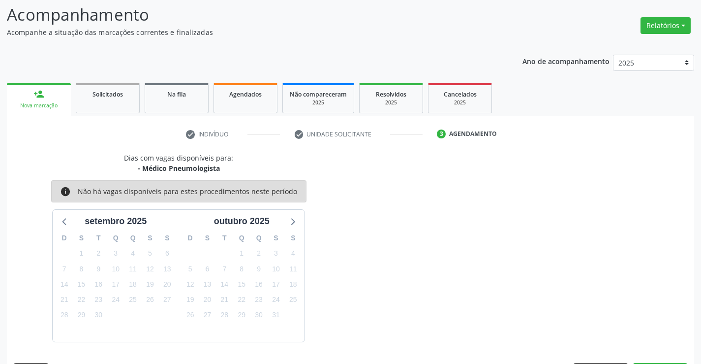
scroll to position [94, 0]
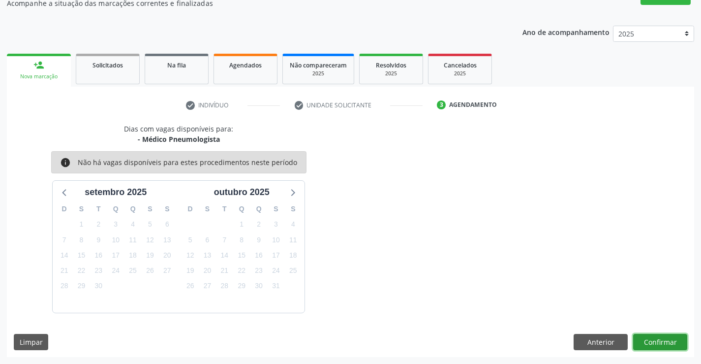
click at [649, 339] on button "Confirmar" at bounding box center [660, 342] width 54 height 17
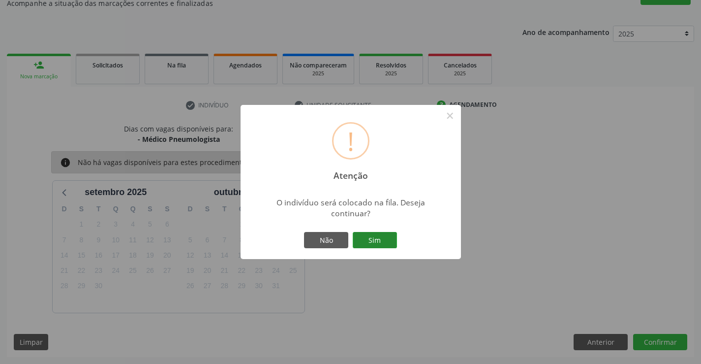
click at [380, 238] on button "Sim" at bounding box center [375, 240] width 44 height 17
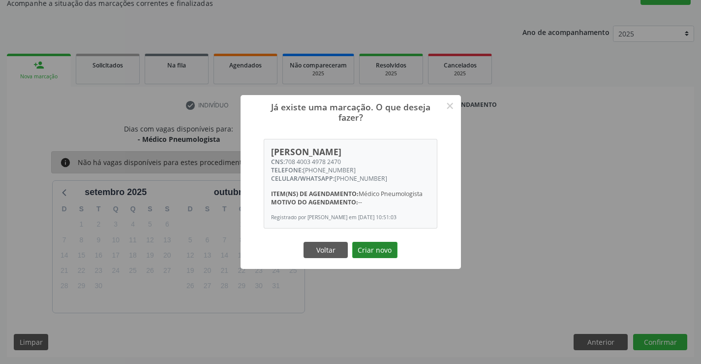
click at [377, 250] on button "Criar novo" at bounding box center [374, 250] width 45 height 17
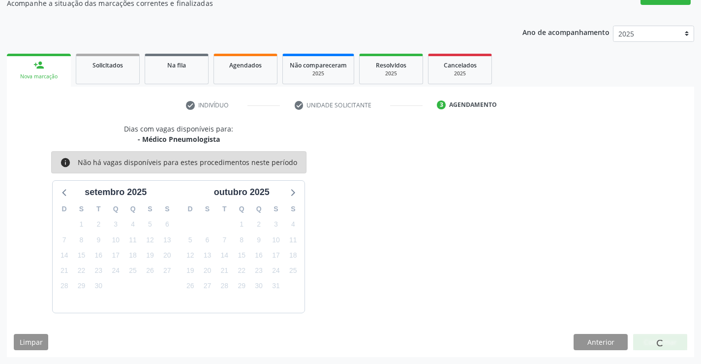
scroll to position [0, 0]
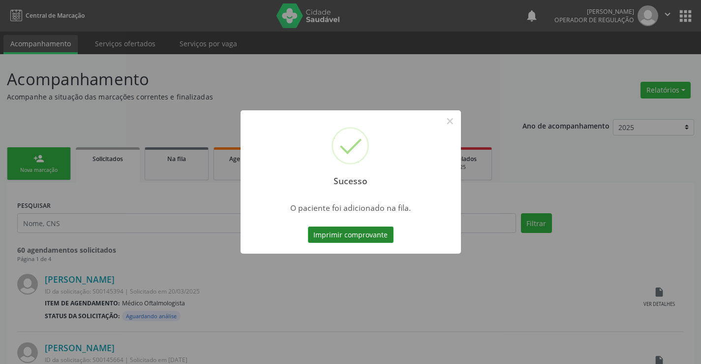
click at [363, 238] on button "Imprimir comprovante" at bounding box center [351, 234] width 86 height 17
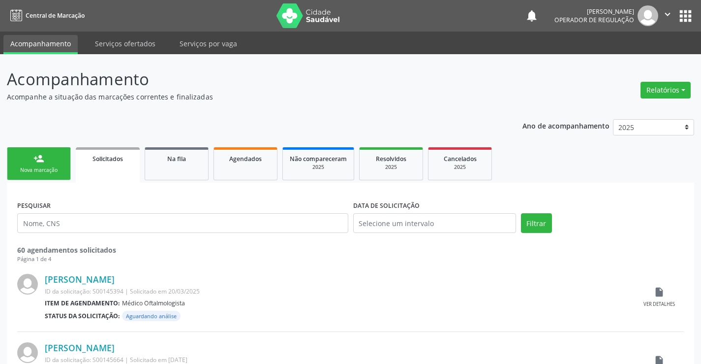
click at [684, 16] on button "apps" at bounding box center [685, 15] width 17 height 17
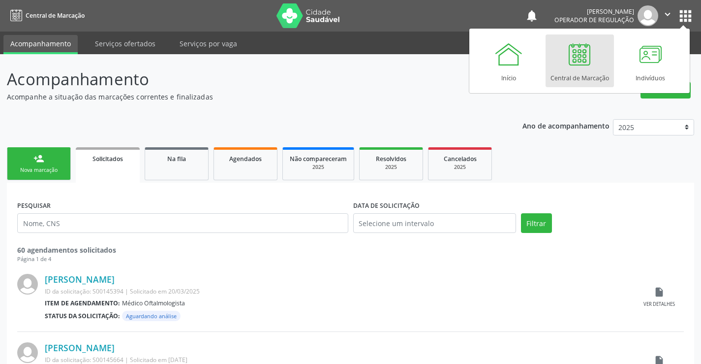
drag, startPoint x: 458, startPoint y: 12, endPoint x: 466, endPoint y: 11, distance: 7.9
click at [460, 12] on nav "Central de Marcação notifications [PERSON_NAME] Operador de regulação  Configu…" at bounding box center [350, 15] width 701 height 31
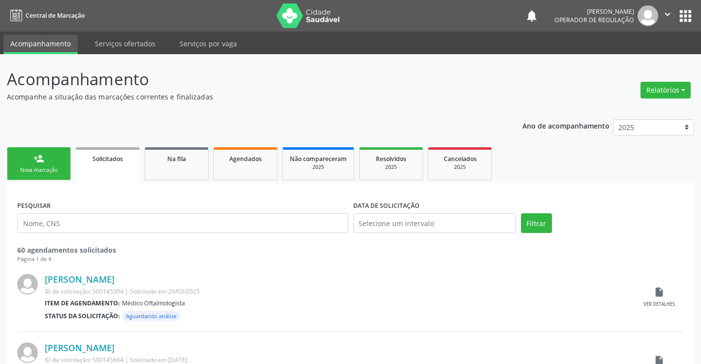
click at [667, 13] on icon "" at bounding box center [667, 14] width 11 height 11
click at [630, 61] on link "Sair" at bounding box center [643, 60] width 68 height 14
